Goal: Task Accomplishment & Management: Use online tool/utility

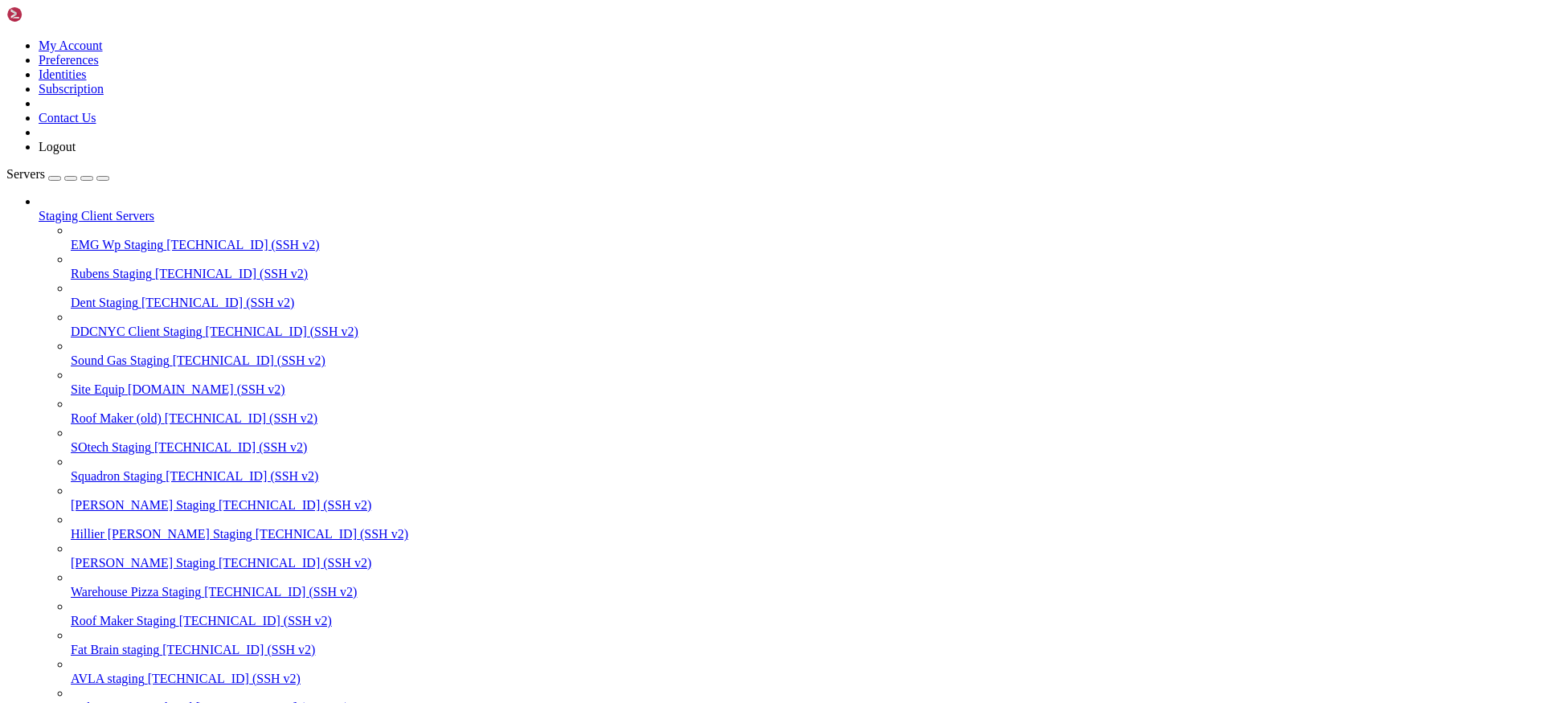
click at [87, 178] on div "button" at bounding box center [87, 178] width 0 height 0
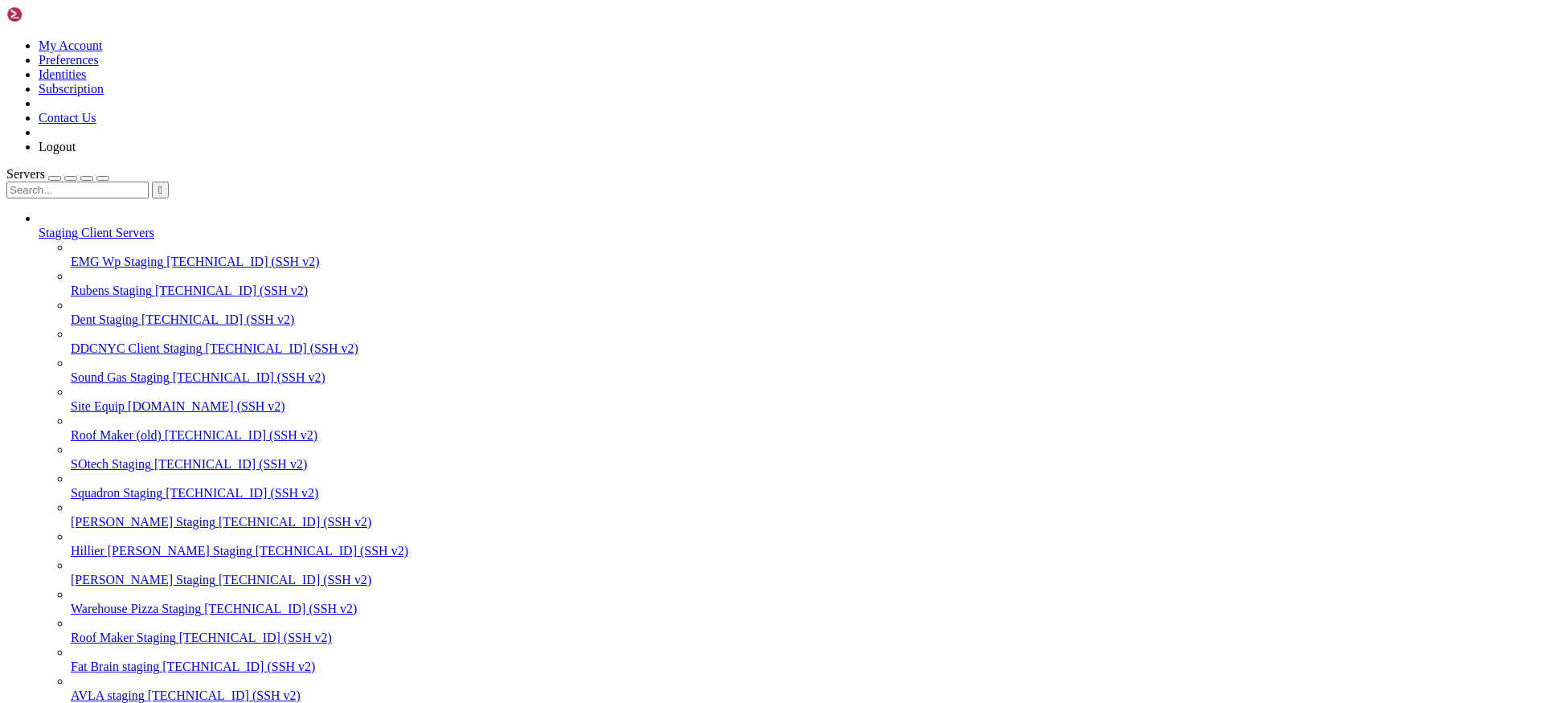
click at [141, 182] on input "text" at bounding box center [77, 190] width 142 height 17
type input "hill"
click at [255, 544] on span "[TECHNICAL_ID] (SSH v2)" at bounding box center [331, 551] width 153 height 14
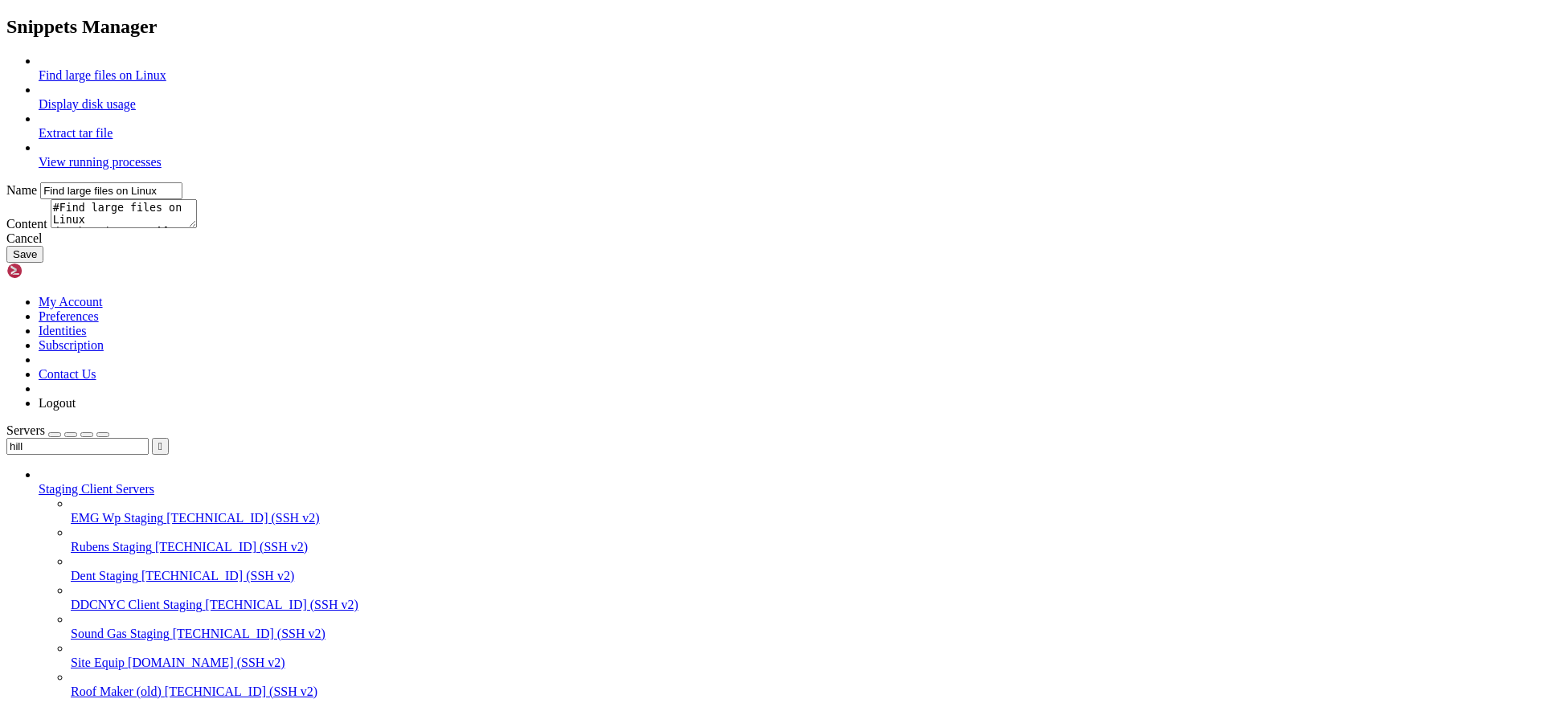
click at [872, 246] on div "Cancel" at bounding box center [771, 238] width 1530 height 14
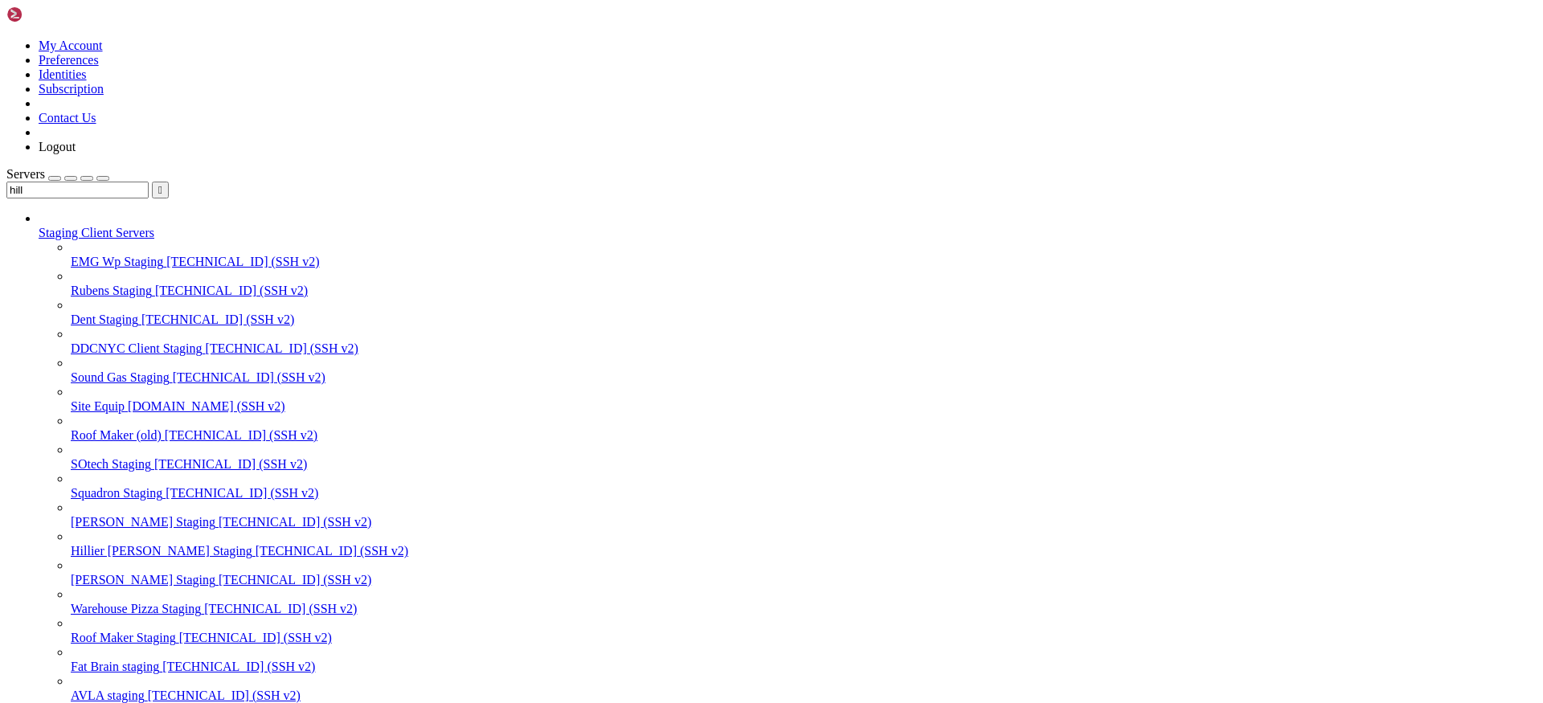
type input "/var/www/html/wp-content/themes/[PERSON_NAME]/resources/views"
type textarea "{{--"
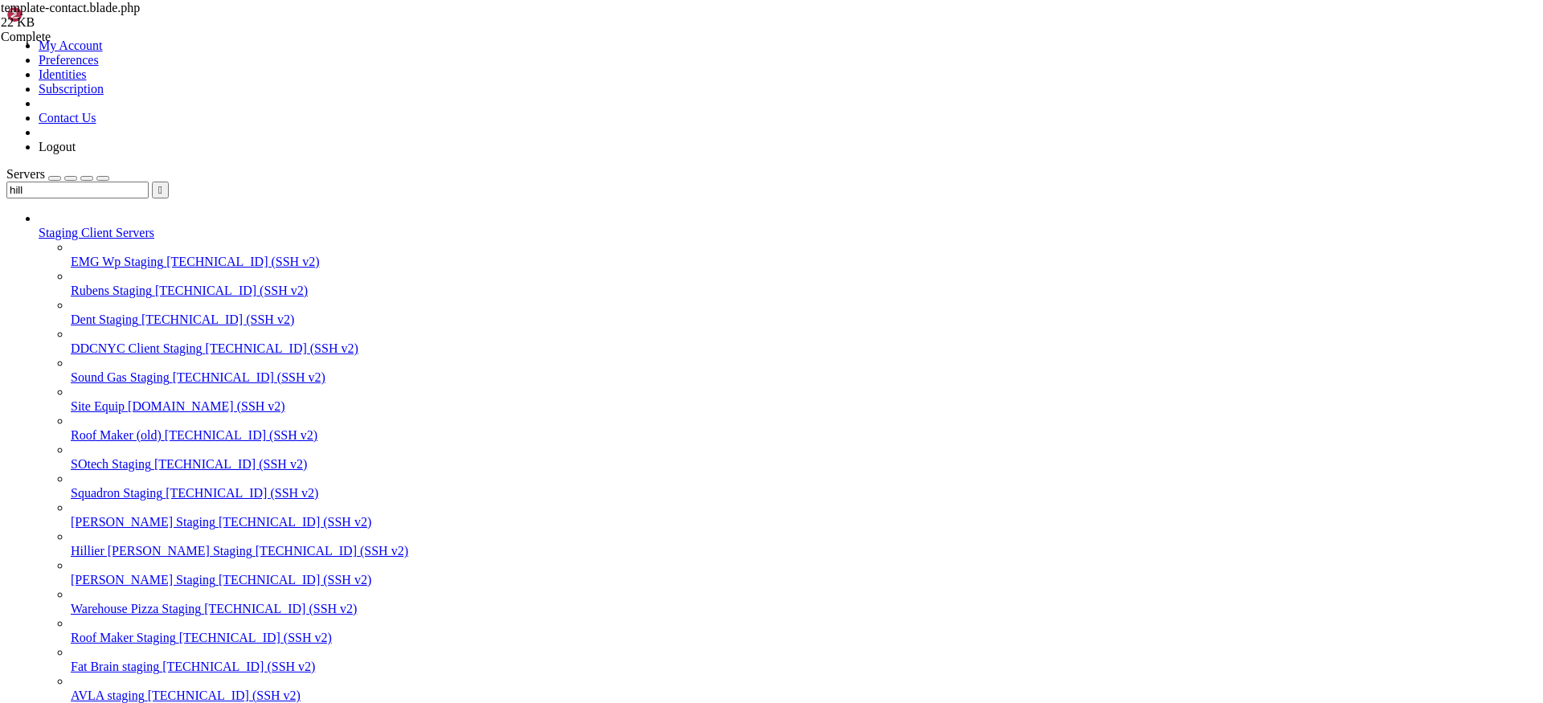
type textarea "</table>"
paste textarea "@endwhile"
type textarea "@endwhile"
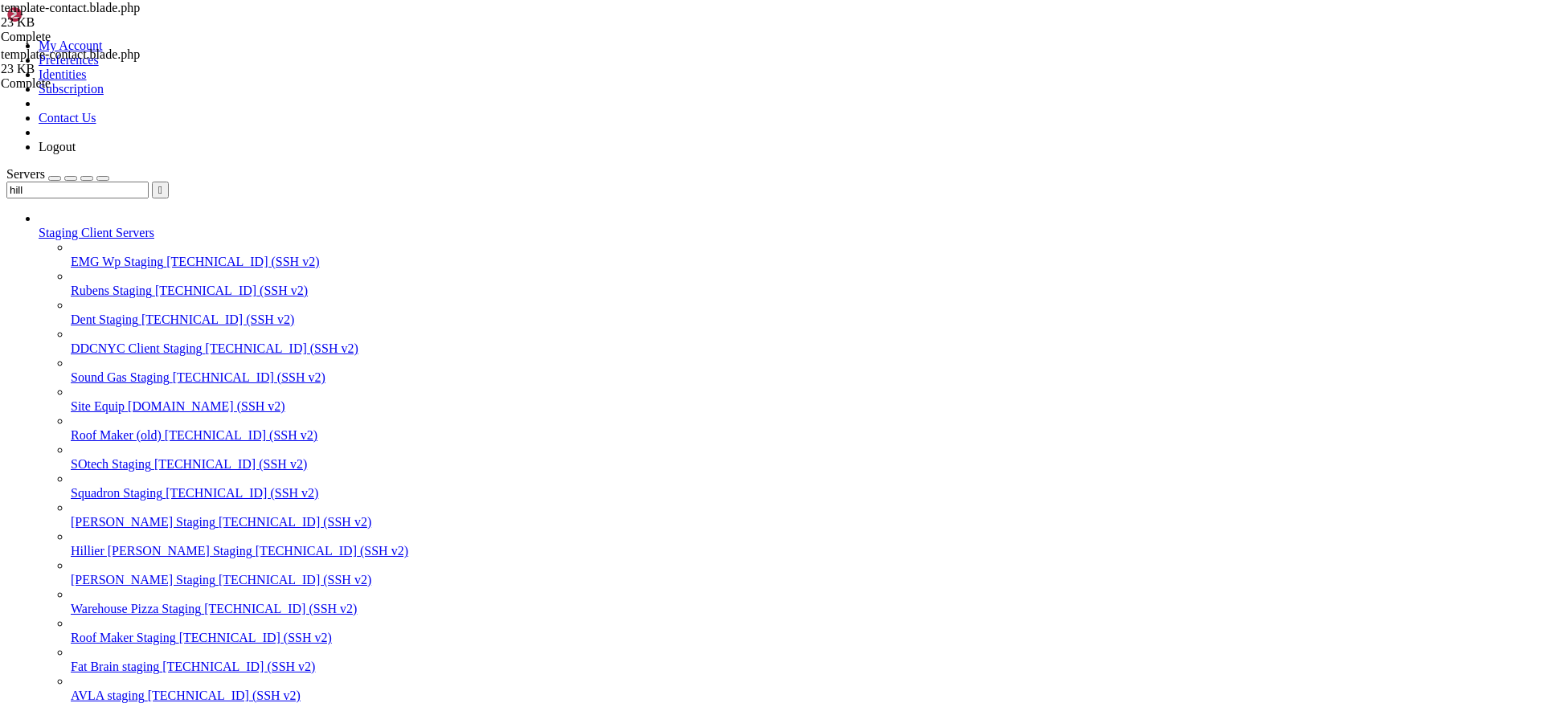
type textarea "<?php if( have_rows('grid_content_block1') ) : while( have_rows('grid_content_b…"
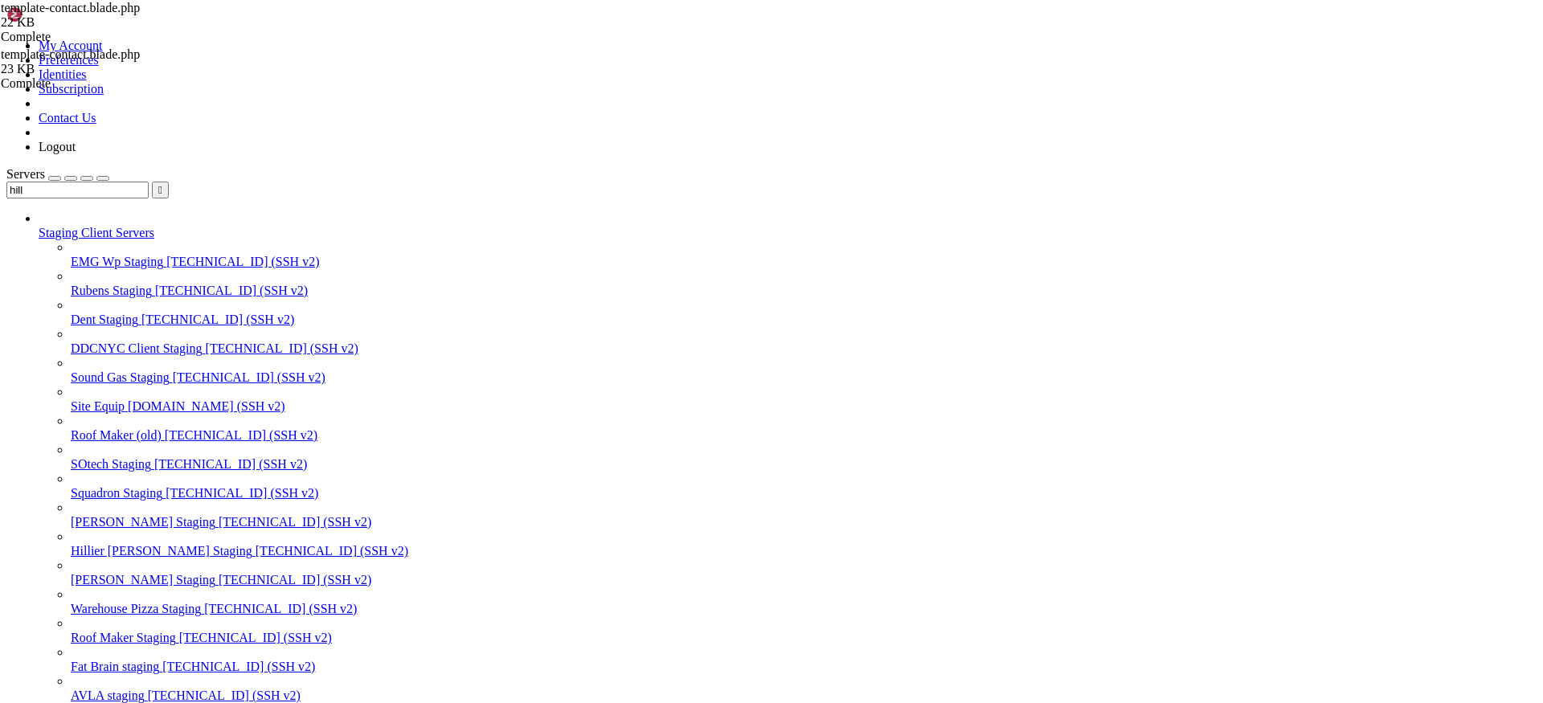
type textarea "@endsection"
paste textarea
